Goal: Task Accomplishment & Management: Manage account settings

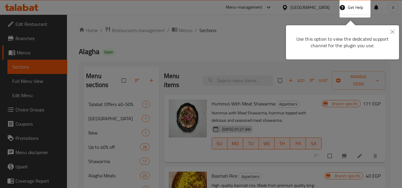
click at [395, 28] on button "Close" at bounding box center [392, 32] width 13 height 14
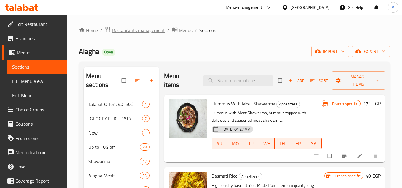
click at [131, 30] on span "Restaurants management" at bounding box center [138, 30] width 53 height 7
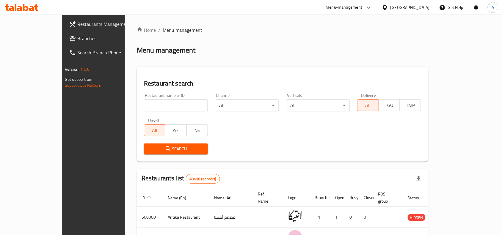
click at [406, 46] on div "Menu management" at bounding box center [282, 51] width 291 height 10
click at [406, 4] on div "[GEOGRAPHIC_DATA]" at bounding box center [405, 7] width 57 height 14
click at [406, 8] on div "[GEOGRAPHIC_DATA]" at bounding box center [409, 7] width 39 height 7
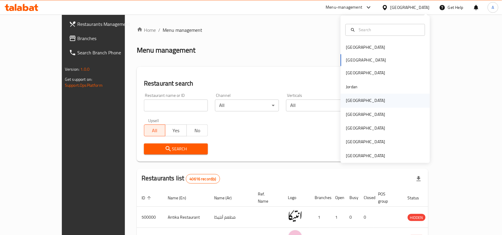
click at [360, 101] on div "[GEOGRAPHIC_DATA]" at bounding box center [385, 101] width 89 height 14
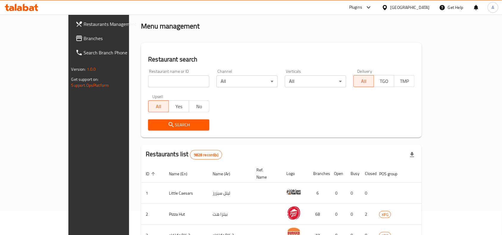
scroll to position [37, 0]
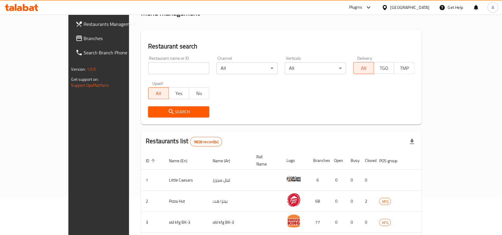
click at [71, 42] on link "Branches" at bounding box center [111, 38] width 81 height 14
